Goal: Task Accomplishment & Management: Use online tool/utility

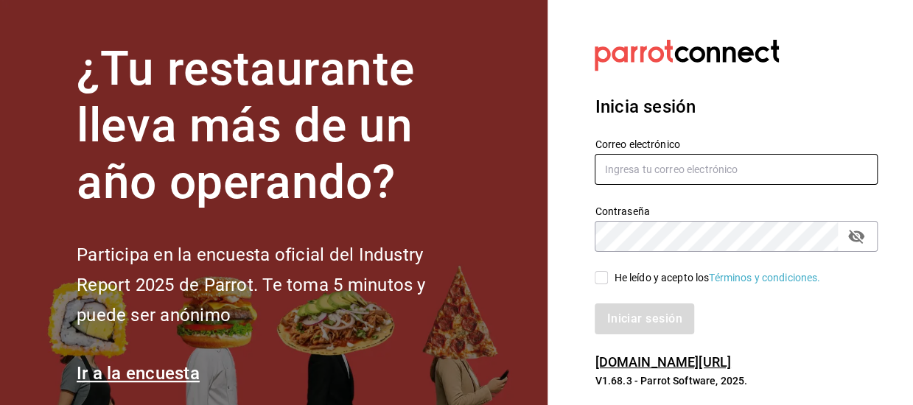
type input "[EMAIL_ADDRESS][DOMAIN_NAME]"
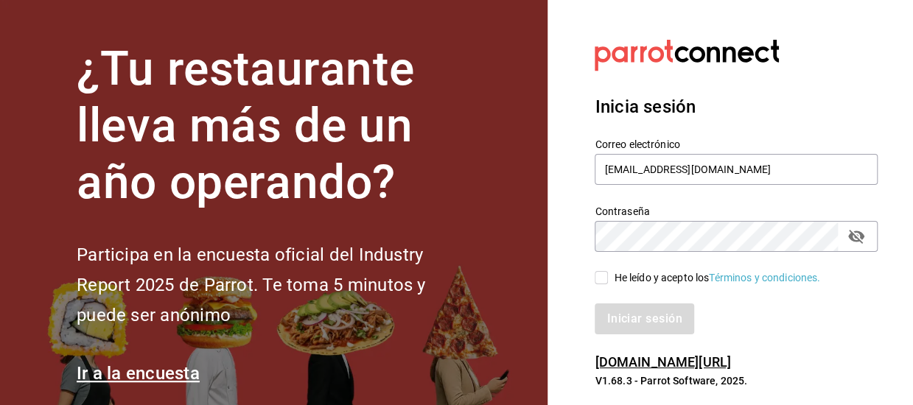
click at [601, 280] on input "He leído y acepto los Términos y condiciones." at bounding box center [601, 277] width 13 height 13
checkbox input "true"
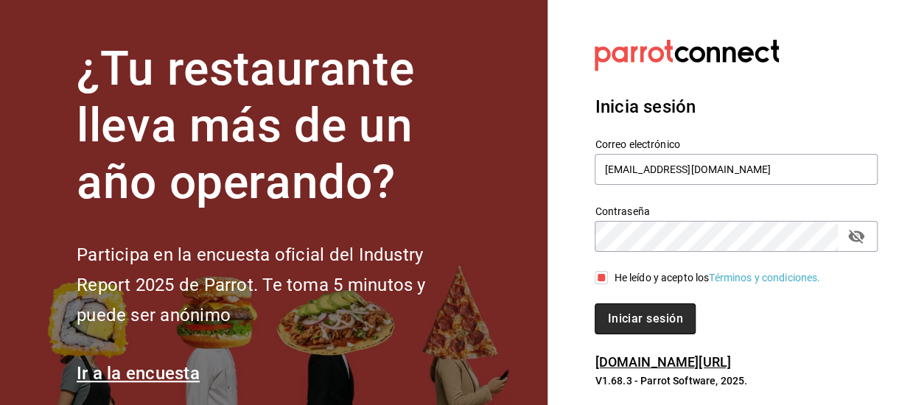
click at [620, 326] on button "Iniciar sesión" at bounding box center [645, 319] width 100 height 31
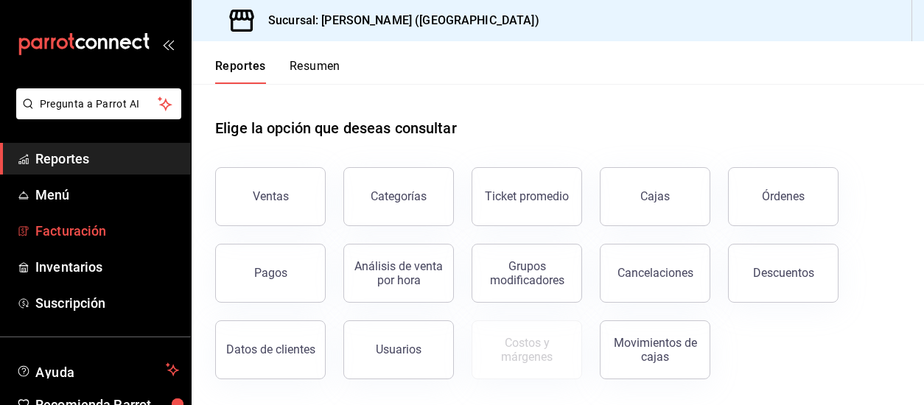
click at [74, 234] on span "Facturación" at bounding box center [107, 231] width 144 height 20
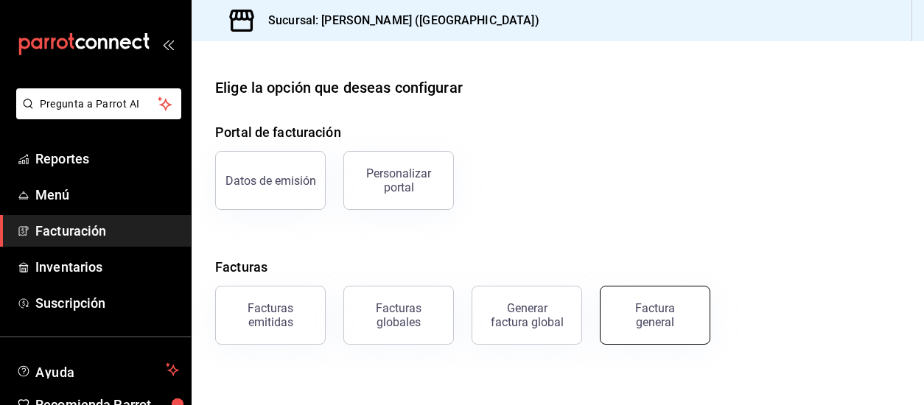
click at [658, 312] on div "Factura general" at bounding box center [655, 315] width 74 height 28
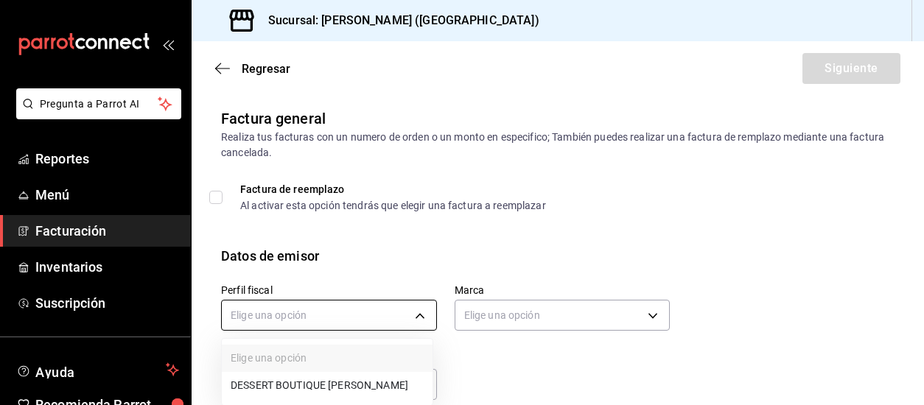
click at [308, 324] on body "Pregunta a Parrot AI Reportes Menú Facturación Inventarios Suscripción Ayuda Re…" at bounding box center [462, 202] width 924 height 405
click at [330, 397] on li "DESSERT BOUTIQUE [PERSON_NAME]" at bounding box center [327, 385] width 211 height 27
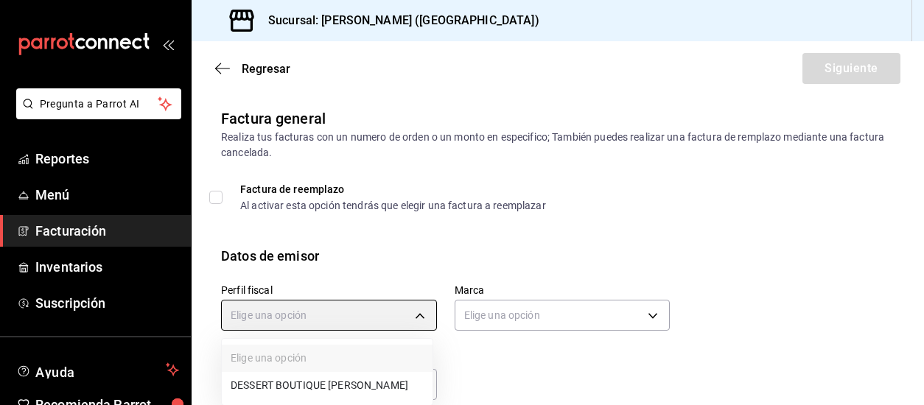
type input "b5d073fa-c888-4f5f-bbd5-9de2c946e61c"
type input "dbd41574-c89d-440a-8de1-5b18c7f9f670"
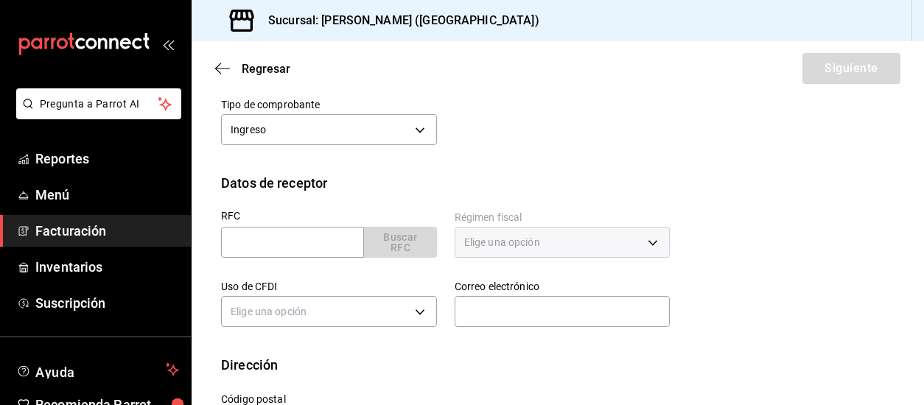
scroll to position [295, 0]
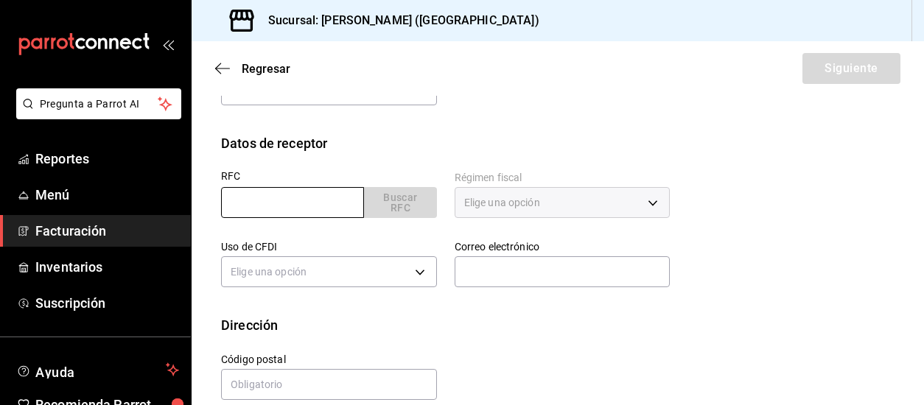
click at [292, 195] on input "text" at bounding box center [292, 202] width 143 height 31
type input "CPR180208PM0"
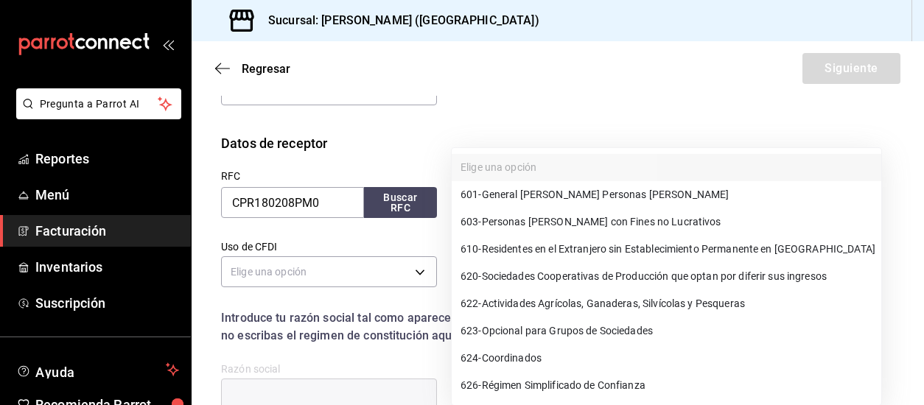
click at [521, 208] on body "Pregunta a Parrot AI Reportes Menú Facturación Inventarios Suscripción Ayuda Re…" at bounding box center [462, 202] width 924 height 405
click at [552, 192] on span "601 - General [PERSON_NAME] Personas [PERSON_NAME]" at bounding box center [594, 194] width 268 height 15
type input "601"
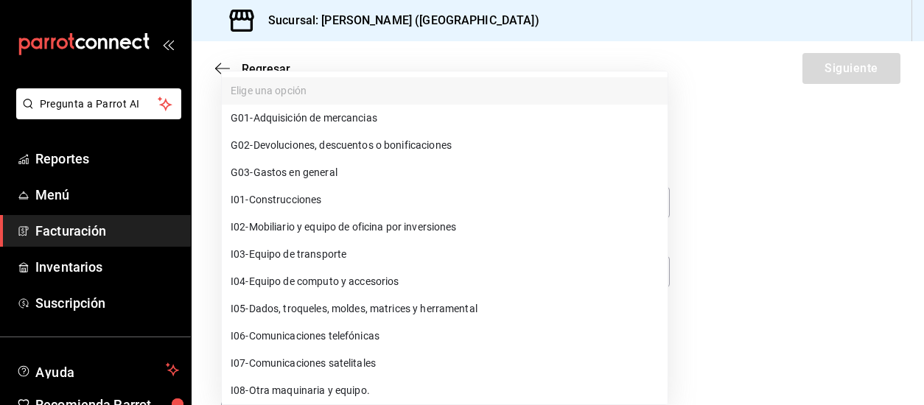
click at [324, 278] on body "Pregunta a Parrot AI Reportes Menú Facturación Inventarios Suscripción Ayuda Re…" at bounding box center [462, 202] width 924 height 405
click at [314, 169] on span "G03 - Gastos en general" at bounding box center [284, 172] width 107 height 15
type input "G03"
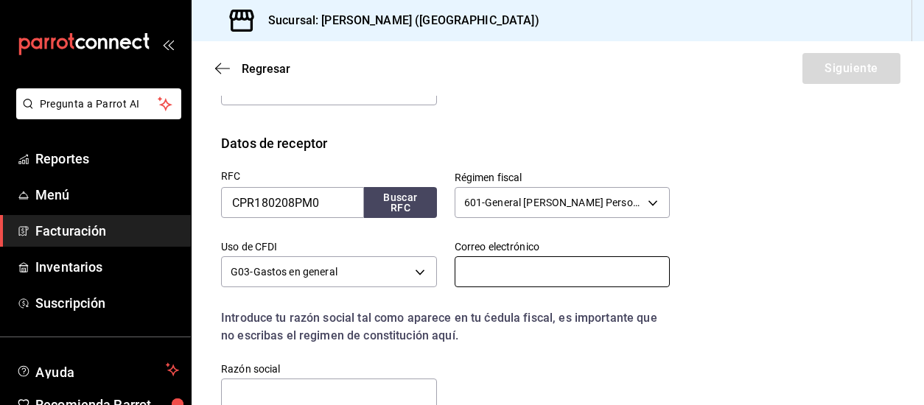
click at [499, 269] on input "text" at bounding box center [563, 271] width 216 height 31
type input "[EMAIL_ADDRESS][DOMAIN_NAME]"
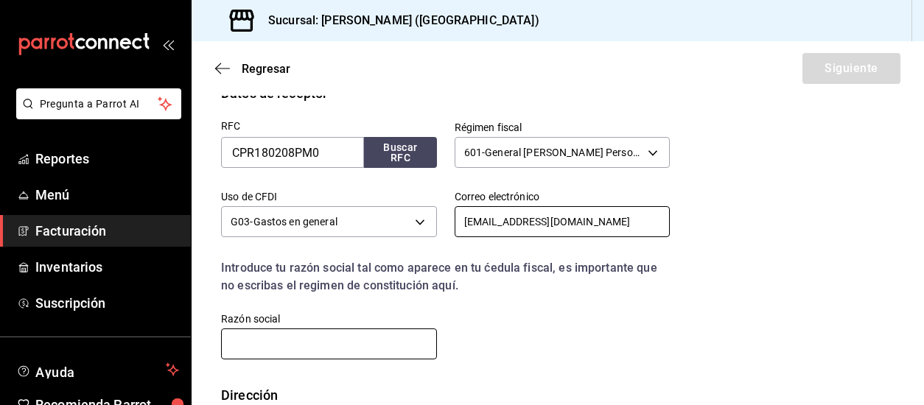
scroll to position [368, 0]
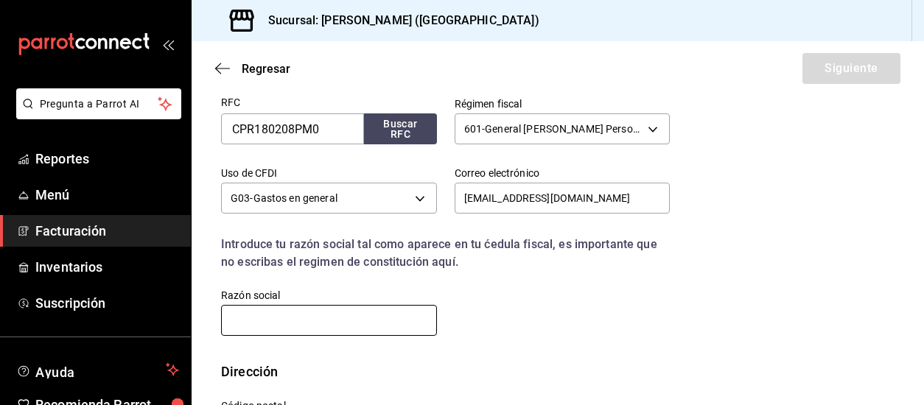
click at [273, 324] on input "text" at bounding box center [329, 320] width 216 height 31
type input "CINEMAS PREMIUM"
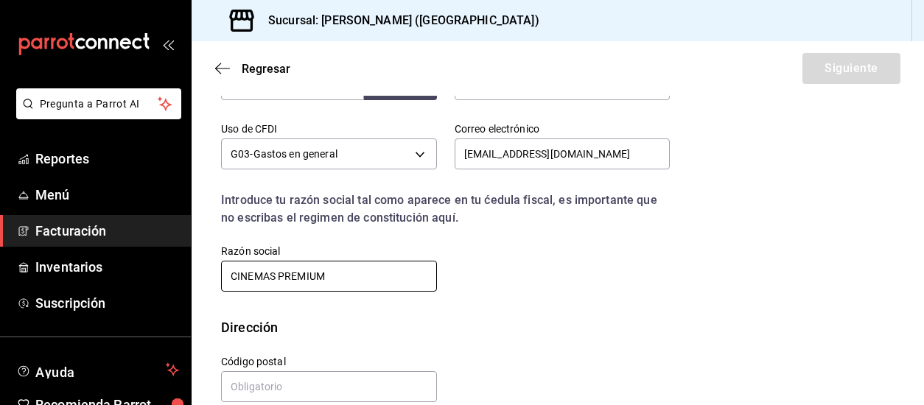
scroll to position [435, 0]
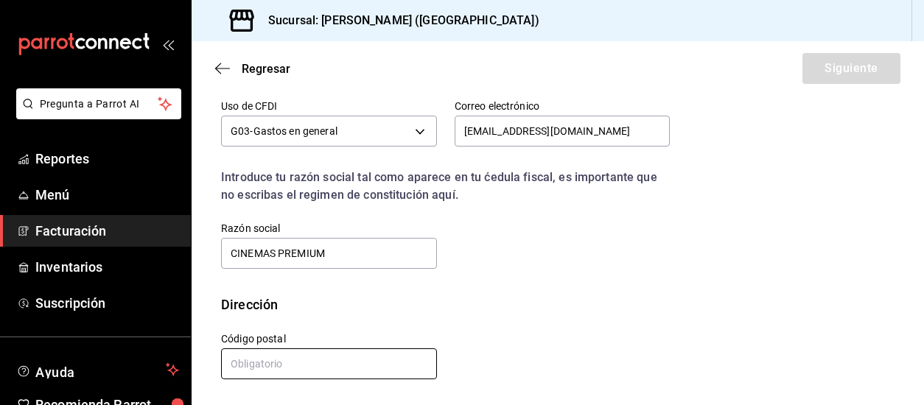
click at [295, 370] on input "text" at bounding box center [329, 363] width 216 height 31
type input "66269"
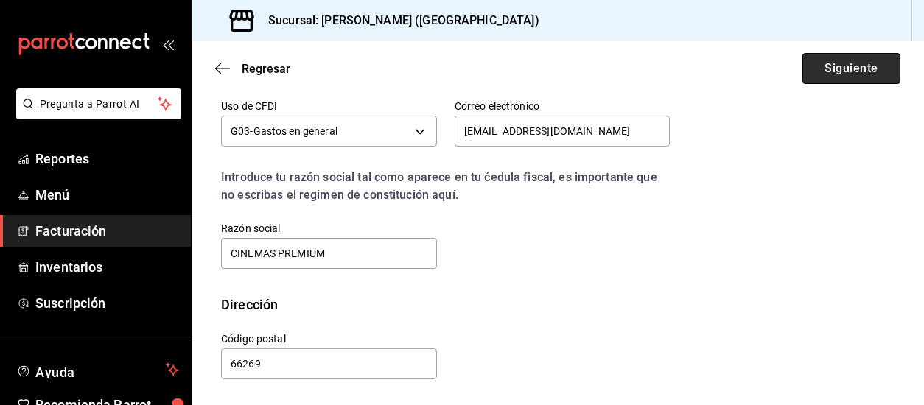
click at [837, 70] on button "Siguiente" at bounding box center [851, 68] width 98 height 31
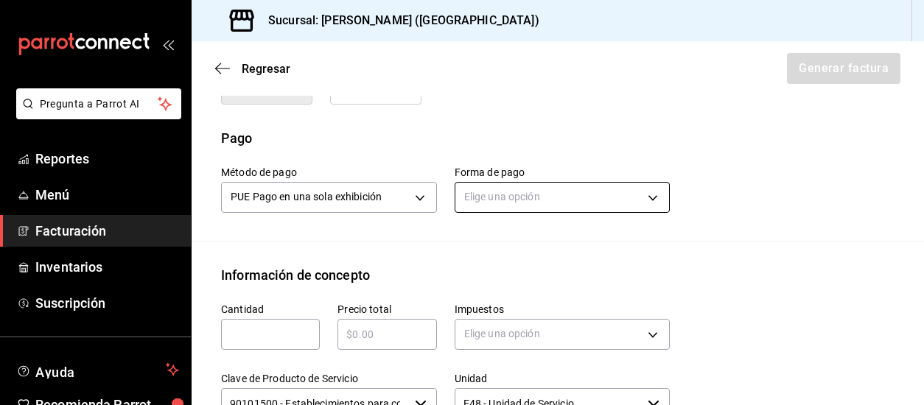
click at [476, 201] on body "Pregunta a Parrot AI Reportes Menú Facturación Inventarios Suscripción Ayuda Re…" at bounding box center [462, 202] width 924 height 405
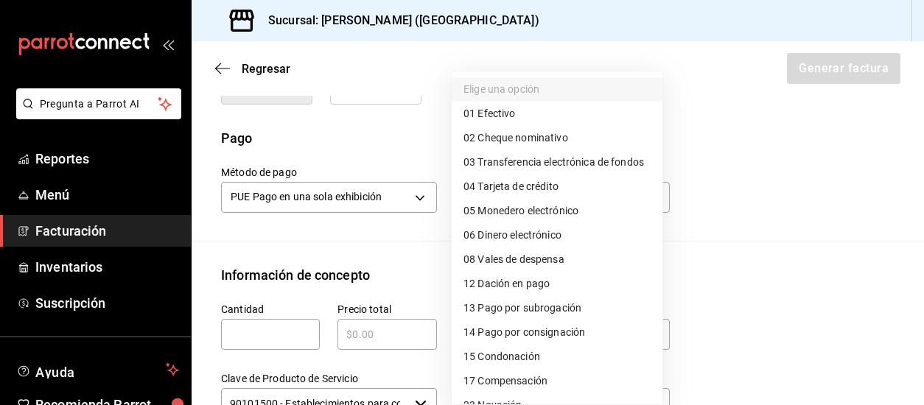
click at [519, 166] on span "03 Transferencia electrónica de fondos" at bounding box center [553, 162] width 180 height 15
type input "03"
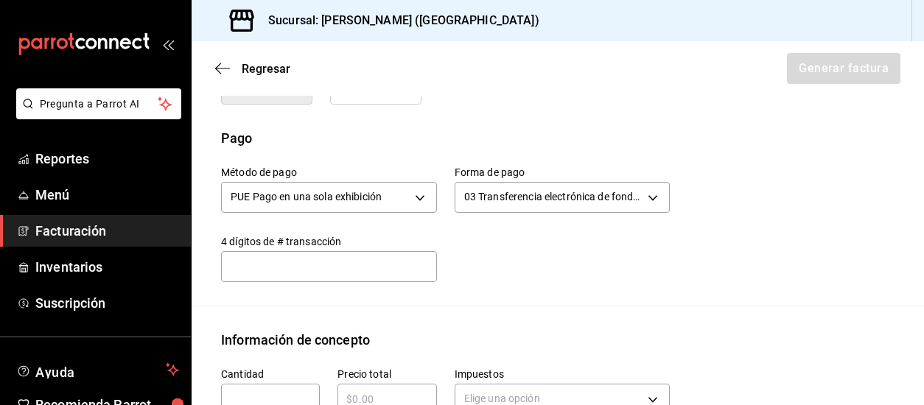
click at [289, 278] on input "text" at bounding box center [329, 265] width 216 height 29
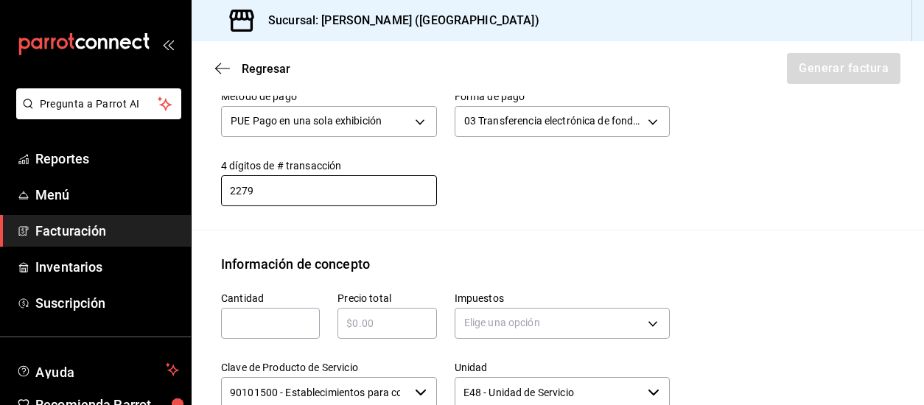
scroll to position [656, 0]
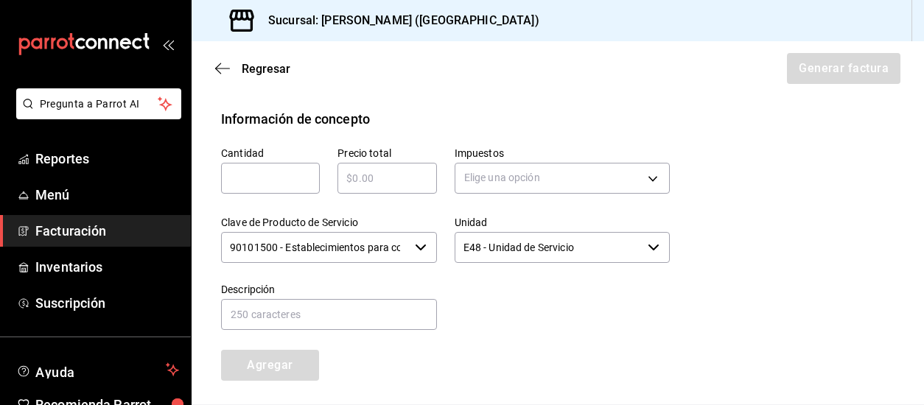
type input "2279"
click at [268, 185] on input "text" at bounding box center [270, 178] width 99 height 18
type input "1"
click at [404, 182] on input "text" at bounding box center [386, 178] width 99 height 18
type input "$18633.40"
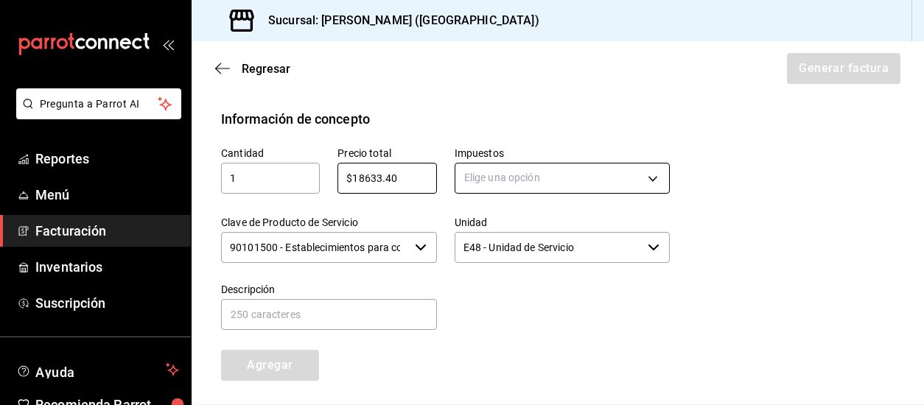
click at [528, 176] on body "Pregunta a Parrot AI Reportes Menú Facturación Inventarios Suscripción Ayuda Re…" at bounding box center [462, 202] width 924 height 405
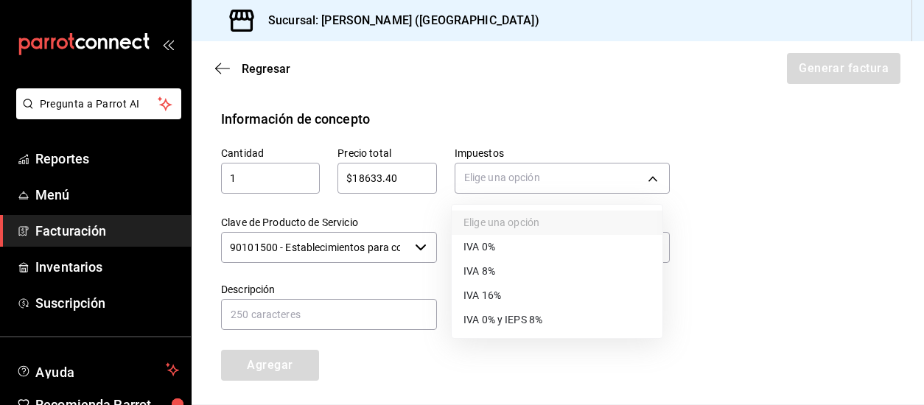
click at [504, 298] on li "IVA 16%" at bounding box center [557, 296] width 211 height 24
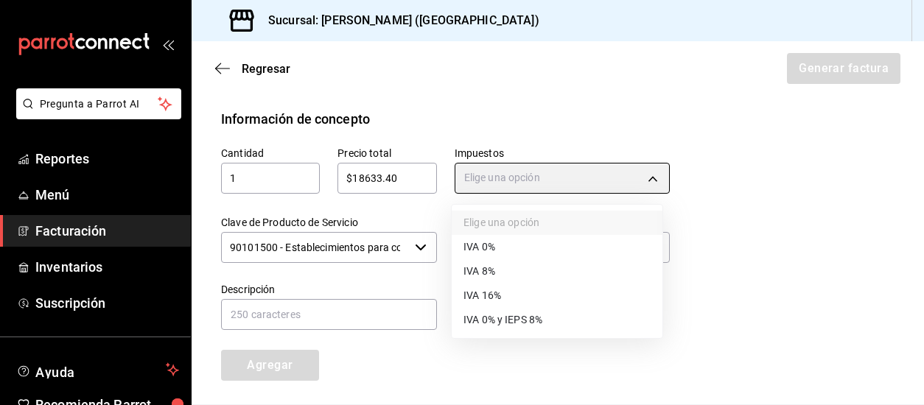
type input "IVA_16"
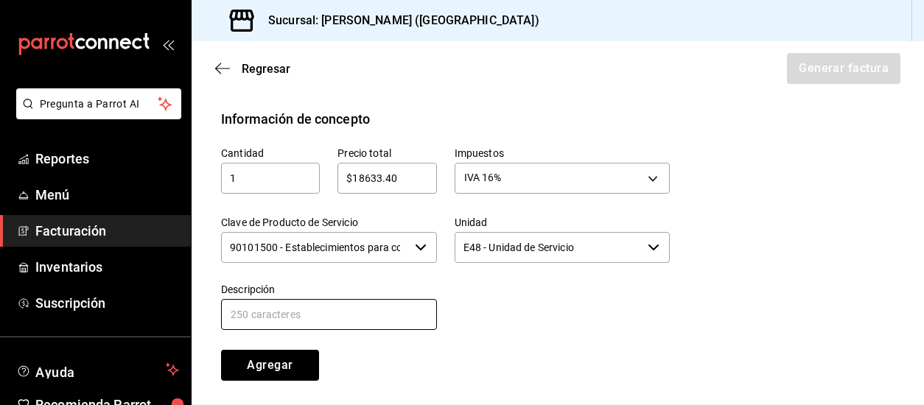
click at [352, 318] on input "text" at bounding box center [329, 314] width 216 height 31
type input "Consumo"
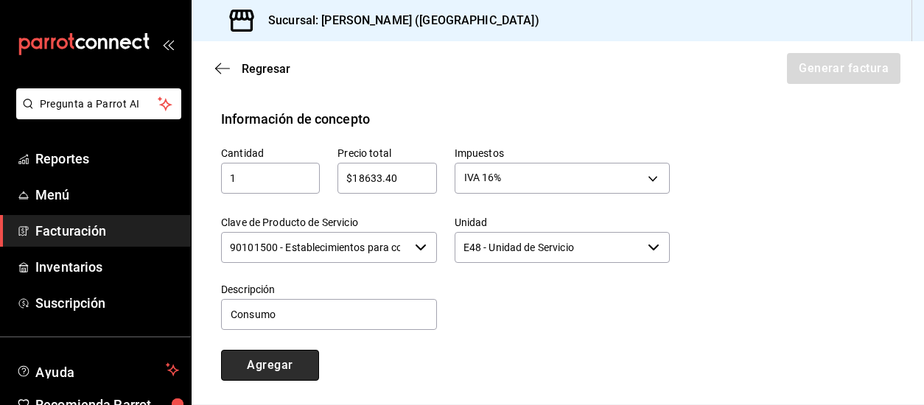
click at [259, 362] on button "Agregar" at bounding box center [270, 365] width 98 height 31
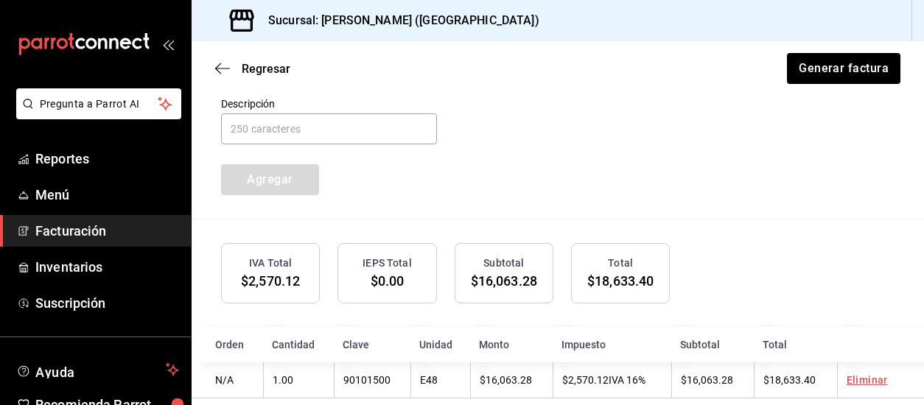
scroll to position [863, 0]
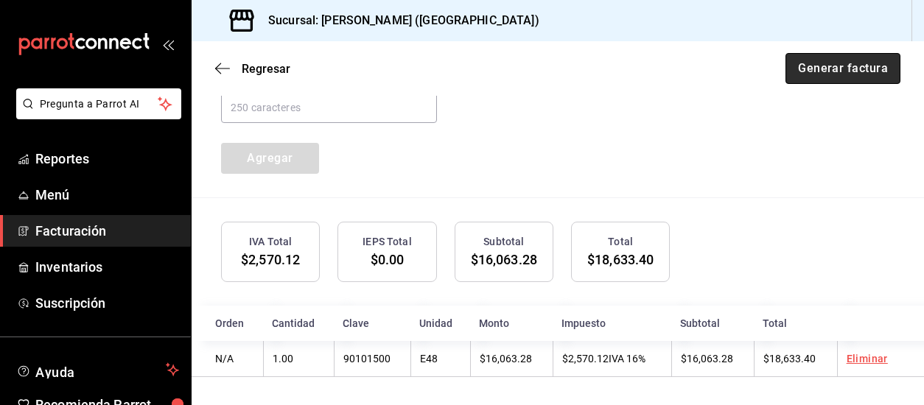
click at [849, 70] on button "Generar factura" at bounding box center [842, 68] width 115 height 31
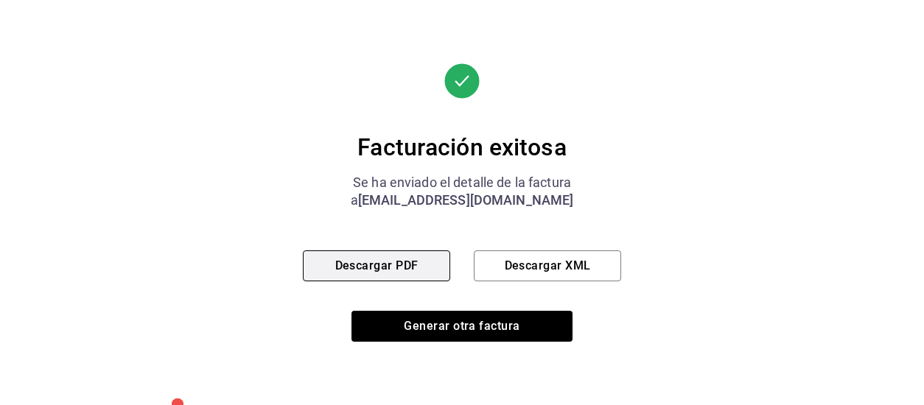
click at [373, 263] on button "Descargar PDF" at bounding box center [376, 265] width 147 height 31
